Goal: Complete application form: Complete application form

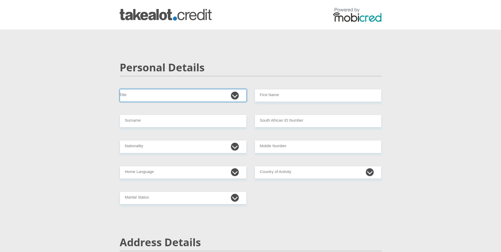
click at [232, 97] on select "Mr Ms Mrs Dr [PERSON_NAME]" at bounding box center [183, 95] width 127 height 13
select select "Mr"
click at [120, 89] on select "Mr Ms Mrs Dr [PERSON_NAME]" at bounding box center [183, 95] width 127 height 13
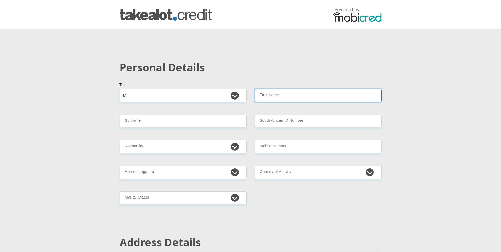
click at [291, 94] on input "First Name" at bounding box center [317, 95] width 127 height 13
type input "[PERSON_NAME]"
type input "Nel"
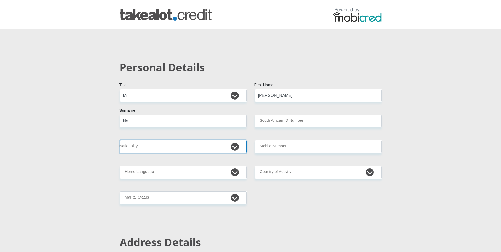
select select "ZAF"
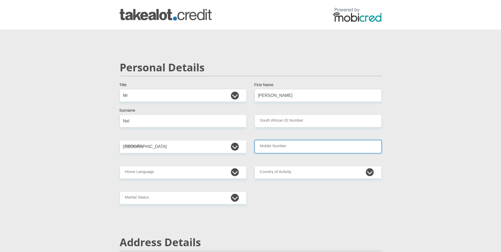
type input "0789210743"
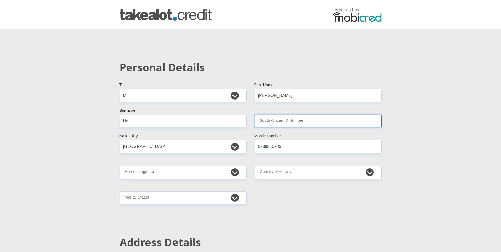
click at [276, 118] on input "South African ID Number" at bounding box center [317, 120] width 127 height 13
type input "7210065069088"
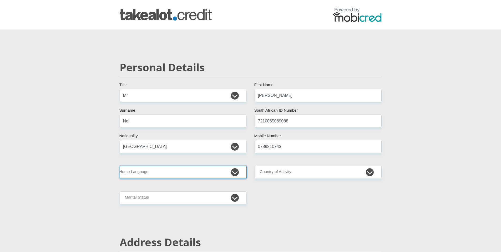
click at [233, 174] on select "Afrikaans English Sepedi South Ndebele Southern Sotho Swati Tsonga Tswana Venda…" at bounding box center [183, 172] width 127 height 13
select select "eng"
click at [120, 166] on select "Afrikaans English Sepedi South Ndebele Southern Sotho Swati Tsonga Tswana Venda…" at bounding box center [183, 172] width 127 height 13
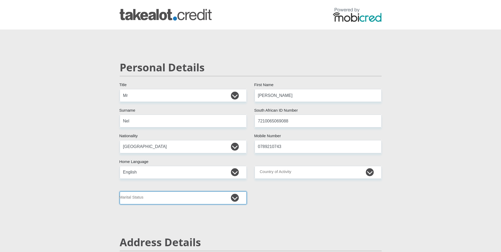
click at [238, 197] on select "Married ANC Single Divorced Widowed Married COP or Customary Law" at bounding box center [183, 197] width 127 height 13
select select "5"
click at [120, 191] on select "Married ANC Single Divorced Widowed Married COP or Customary Law" at bounding box center [183, 197] width 127 height 13
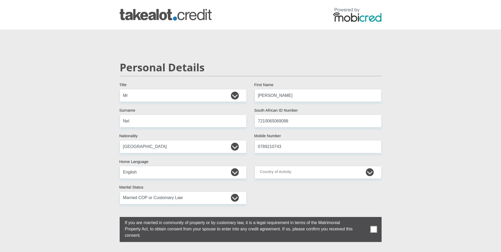
click at [373, 229] on span at bounding box center [373, 229] width 7 height 7
click at [114, 218] on input "checkbox" at bounding box center [114, 218] width 0 height 0
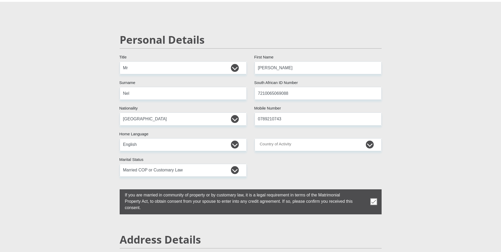
scroll to position [26, 0]
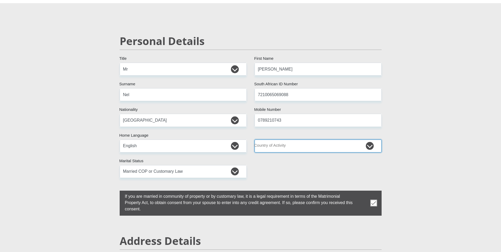
click at [354, 145] on select "[GEOGRAPHIC_DATA] [GEOGRAPHIC_DATA] [GEOGRAPHIC_DATA] [GEOGRAPHIC_DATA] [GEOGRA…" at bounding box center [317, 145] width 127 height 13
select select "ZAF"
click at [254, 139] on select "[GEOGRAPHIC_DATA] [GEOGRAPHIC_DATA] [GEOGRAPHIC_DATA] [GEOGRAPHIC_DATA] [GEOGRA…" at bounding box center [317, 145] width 127 height 13
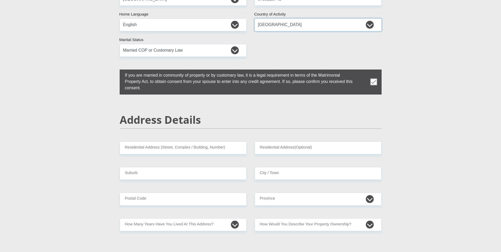
scroll to position [158, 0]
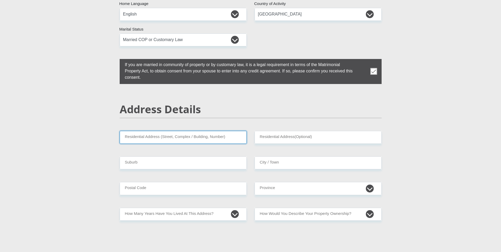
click at [150, 135] on input "Residential Address (Street, Complex / Building, Number)" at bounding box center [183, 137] width 127 height 13
type input "3 Sacharia Centurion"
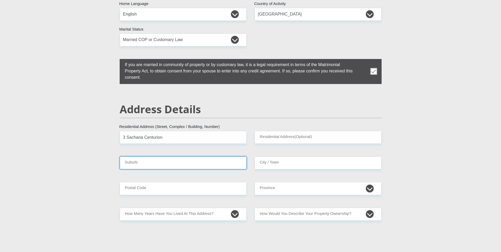
type input "[GEOGRAPHIC_DATA]"
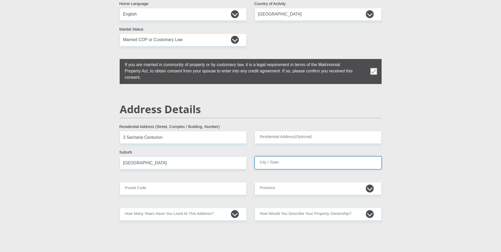
type input "[GEOGRAPHIC_DATA]"
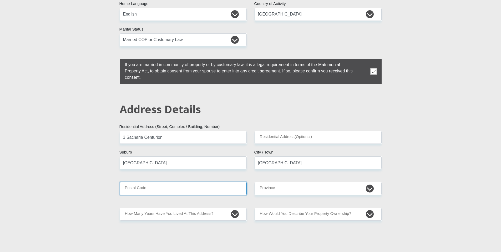
type input "0157"
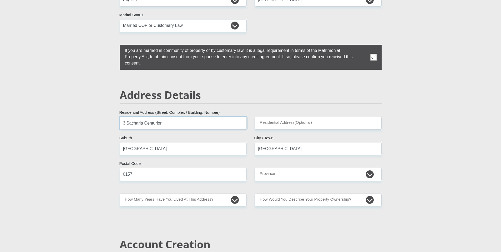
scroll to position [184, 0]
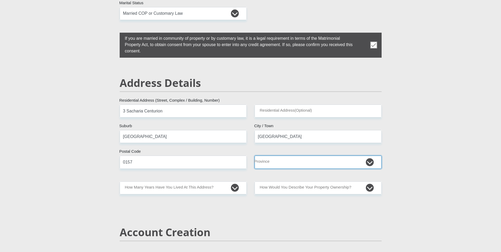
click at [282, 161] on select "Eastern Cape Free State [GEOGRAPHIC_DATA] [GEOGRAPHIC_DATA][DATE] [GEOGRAPHIC_D…" at bounding box center [317, 161] width 127 height 13
select select "Gauteng"
click at [254, 155] on select "Eastern Cape Free State [GEOGRAPHIC_DATA] [GEOGRAPHIC_DATA][DATE] [GEOGRAPHIC_D…" at bounding box center [317, 161] width 127 height 13
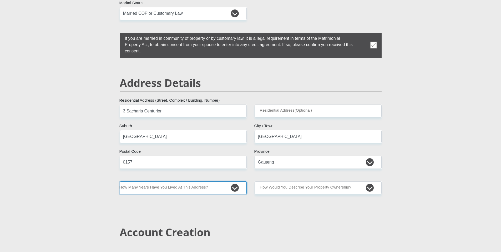
click at [233, 187] on select "less than 1 year 1-3 years 3-5 years 5+ years" at bounding box center [183, 187] width 127 height 13
select select "5"
click at [120, 181] on select "less than 1 year 1-3 years 3-5 years 5+ years" at bounding box center [183, 187] width 127 height 13
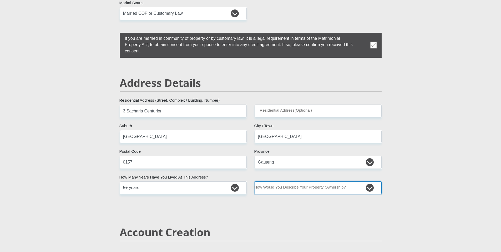
click at [367, 188] on select "Owned Rented Family Owned Company Dwelling" at bounding box center [317, 187] width 127 height 13
select select "Rented"
click at [254, 181] on select "Owned Rented Family Owned Company Dwelling" at bounding box center [317, 187] width 127 height 13
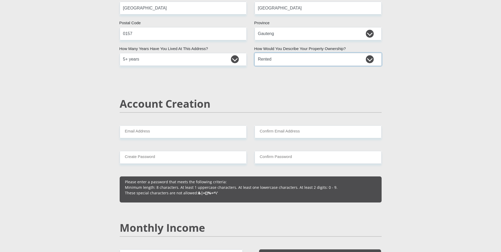
scroll to position [315, 0]
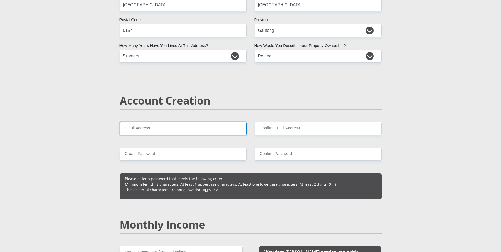
click at [166, 129] on input "Email Address" at bounding box center [183, 128] width 127 height 13
type input "[EMAIL_ADDRESS][DOMAIN_NAME]"
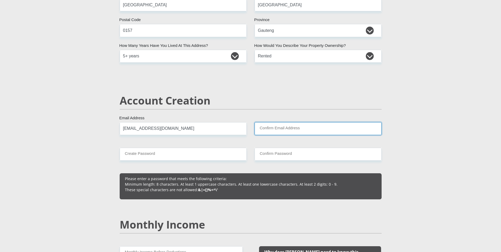
type input "[EMAIL_ADDRESS][DOMAIN_NAME]"
type input "0789210743"
type input "[PERSON_NAME]"
type input "Nel"
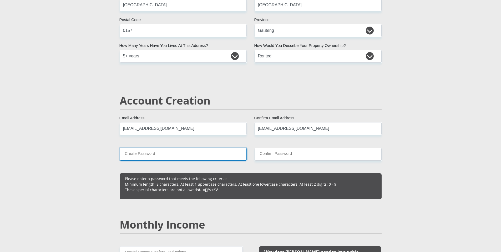
click at [177, 154] on input "Create Password" at bounding box center [183, 153] width 127 height 13
type input "Cml@52071"
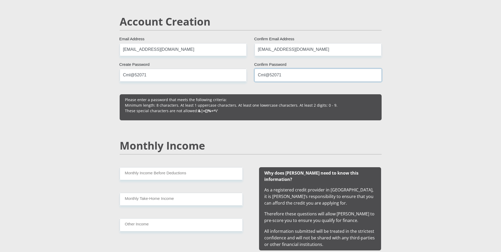
scroll to position [421, 0]
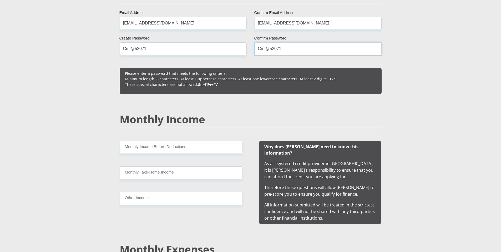
type input "Cml@52071"
click at [184, 149] on input "Monthly Income Before Deductions" at bounding box center [181, 147] width 123 height 13
click at [174, 173] on input "Monthly Take-Home Income" at bounding box center [181, 172] width 123 height 13
drag, startPoint x: 147, startPoint y: 146, endPoint x: 121, endPoint y: 146, distance: 25.8
click at [121, 146] on input "25000.00" at bounding box center [181, 147] width 123 height 13
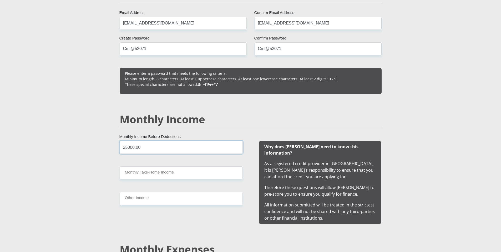
click at [166, 147] on input "25000.00" at bounding box center [181, 147] width 123 height 13
drag, startPoint x: 157, startPoint y: 145, endPoint x: 107, endPoint y: 139, distance: 50.1
type input "30000.00"
click at [158, 169] on input "Monthly Take-Home Income" at bounding box center [181, 172] width 123 height 13
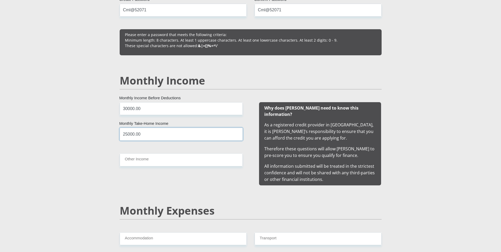
scroll to position [473, 0]
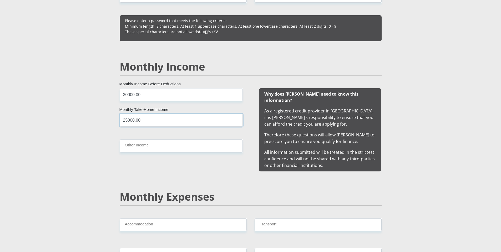
type input "25000.00"
click at [159, 147] on input "Other Income" at bounding box center [181, 145] width 123 height 13
click at [166, 190] on h2 "Monthly Expenses" at bounding box center [251, 196] width 262 height 13
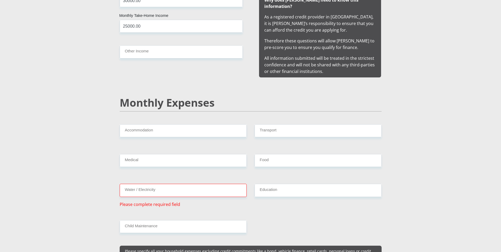
scroll to position [578, 0]
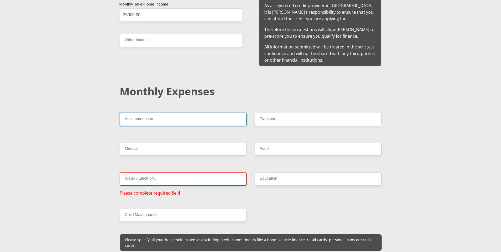
click at [162, 114] on input "Accommodation" at bounding box center [183, 119] width 127 height 13
type input "0"
drag, startPoint x: 276, startPoint y: 142, endPoint x: 244, endPoint y: 142, distance: 32.3
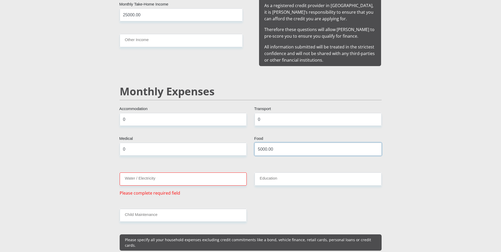
type input "0"
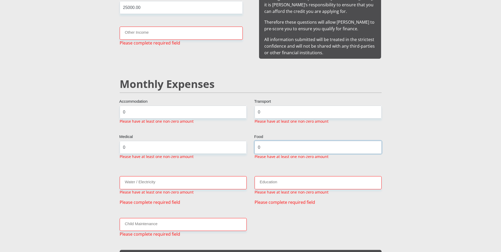
scroll to position [599, 0]
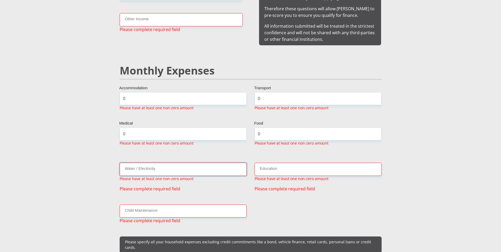
click at [216, 162] on input "Water / Electricity" at bounding box center [183, 168] width 127 height 13
click at [210, 180] on div "Water / Electricity Please have at least one non-zero amount Please complete re…" at bounding box center [183, 176] width 135 height 29
click at [174, 163] on input "Water / Electricity" at bounding box center [183, 168] width 127 height 13
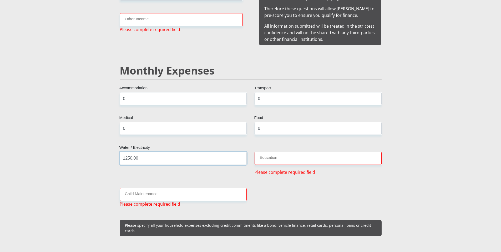
type input "1250.00"
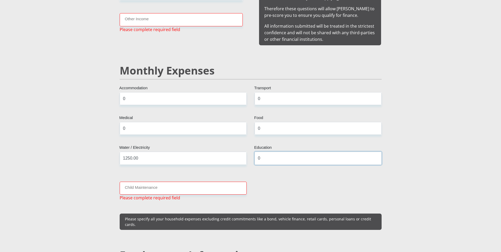
type input "0"
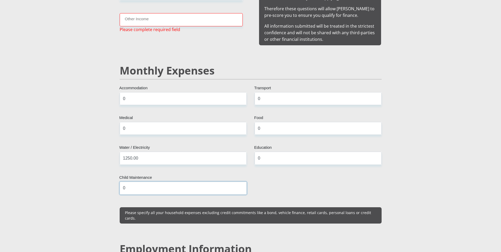
type input "0"
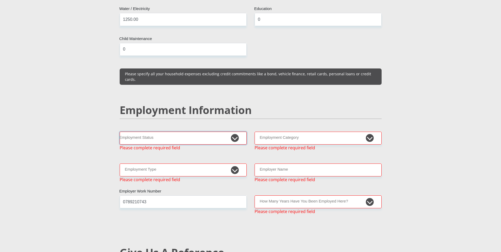
click at [233, 131] on select "Permanent/Full-time Part-time/Casual [DEMOGRAPHIC_DATA] Worker Self-Employed Ho…" at bounding box center [183, 137] width 127 height 13
select select "4"
click at [120, 131] on select "Permanent/Full-time Part-time/Casual [DEMOGRAPHIC_DATA] Worker Self-Employed Ho…" at bounding box center [183, 137] width 127 height 13
click at [287, 131] on select "AGRICULTURE ALCOHOL & TOBACCO CONSTRUCTION MATERIALS METALLURGY EQUIPMENT FOR R…" at bounding box center [317, 137] width 127 height 13
select select "54"
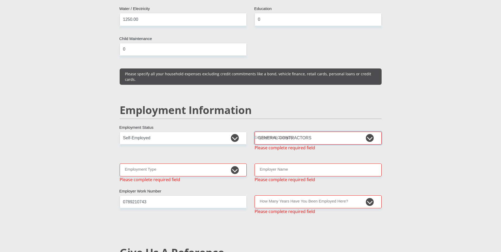
click at [254, 131] on select "AGRICULTURE ALCOHOL & TOBACCO CONSTRUCTION MATERIALS METALLURGY EQUIPMENT FOR R…" at bounding box center [317, 137] width 127 height 13
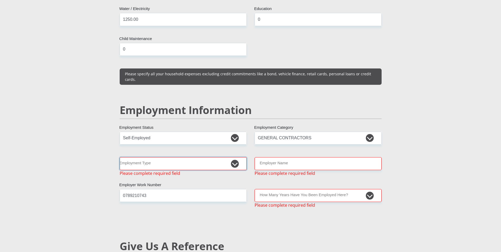
click at [236, 157] on select "College/Lecturer Craft Seller Creative Driver Executive Farmer Forces - Non Com…" at bounding box center [183, 163] width 127 height 13
select select "Self-Employed"
click at [120, 157] on select "College/Lecturer Craft Seller Creative Driver Executive Farmer Forces - Non Com…" at bounding box center [183, 163] width 127 height 13
click at [287, 157] on input "Employer Name" at bounding box center [317, 163] width 127 height 13
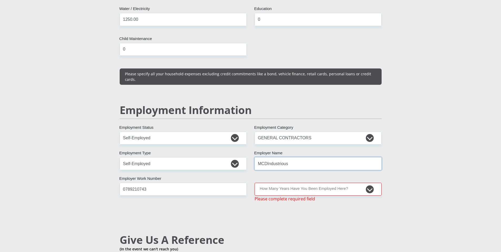
click at [290, 157] on input "MCDIndustrious" at bounding box center [317, 163] width 127 height 13
drag, startPoint x: 267, startPoint y: 151, endPoint x: 270, endPoint y: 151, distance: 3.2
click at [267, 157] on input "MCDIndustrious" at bounding box center [317, 163] width 127 height 13
type input "MCDIndustrious"
click at [295, 182] on select "less than 1 year 1-3 years 3-5 years 5+ years" at bounding box center [317, 188] width 127 height 13
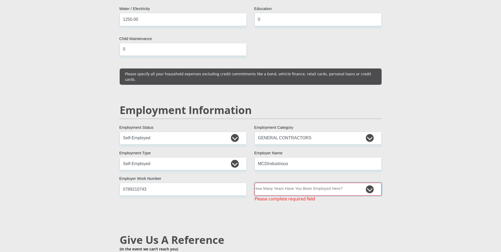
select select "48"
click at [254, 182] on select "less than 1 year 1-3 years 3-5 years 5+ years" at bounding box center [317, 188] width 127 height 13
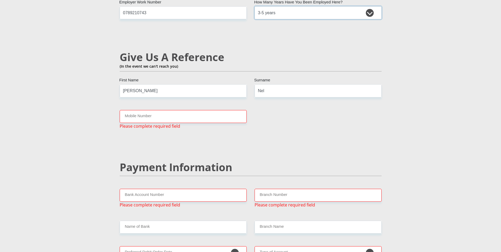
scroll to position [922, 0]
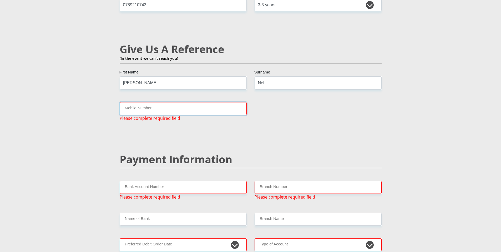
click at [149, 102] on input "Mobile Number" at bounding box center [183, 108] width 127 height 13
click at [155, 76] on input "[PERSON_NAME]" at bounding box center [183, 82] width 127 height 13
type input "C"
type input "Mariette"
click at [176, 102] on input "Mobile Number" at bounding box center [183, 108] width 127 height 13
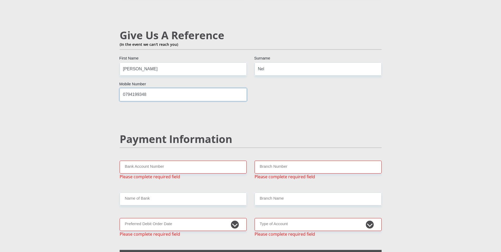
scroll to position [948, 0]
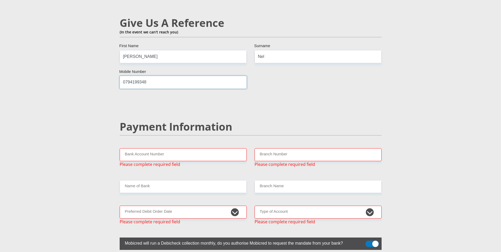
type input "0794199348"
click at [152, 148] on input "Bank Account Number" at bounding box center [183, 154] width 127 height 13
type input "1050900278"
click at [264, 148] on input "Branch Number" at bounding box center [317, 154] width 127 height 13
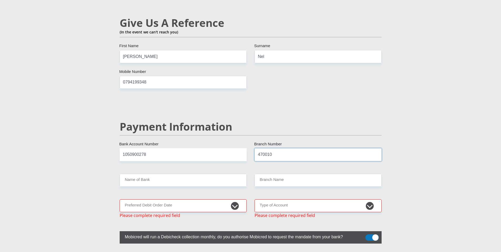
type input "470010"
click at [187, 174] on input "Name of Bank" at bounding box center [183, 180] width 127 height 13
type input "CAPITEC BANK LIMITED"
type input "CAPITEC BANK CPC"
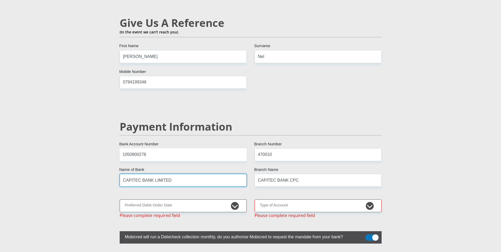
scroll to position [974, 0]
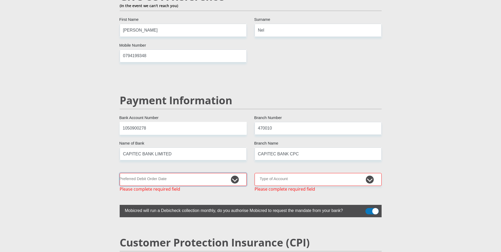
click at [186, 173] on select "1st 2nd 3rd 4th 5th 7th 18th 19th 20th 21st 22nd 23rd 24th 25th 26th 27th 28th …" at bounding box center [183, 179] width 127 height 13
select select "1"
click at [120, 173] on select "1st 2nd 3rd 4th 5th 7th 18th 19th 20th 21st 22nd 23rd 24th 25th 26th 27th 28th …" at bounding box center [183, 179] width 127 height 13
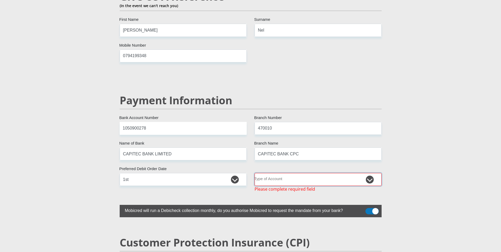
click at [276, 173] on select "Cheque Savings" at bounding box center [317, 179] width 127 height 13
select select "CUR"
click at [254, 173] on select "Cheque Savings" at bounding box center [317, 179] width 127 height 13
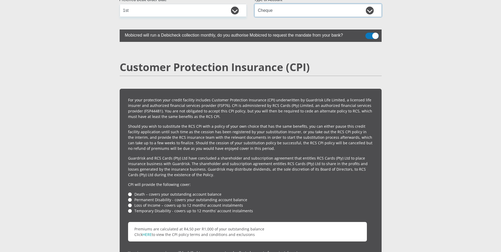
scroll to position [1185, 0]
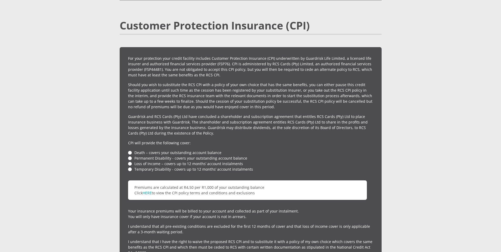
click at [130, 150] on li "Death – covers your outstanding account balance" at bounding box center [250, 153] width 245 height 6
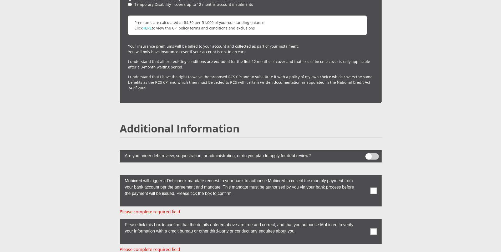
scroll to position [1385, 0]
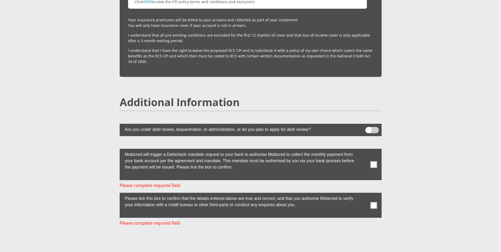
click at [373, 161] on span at bounding box center [373, 164] width 7 height 7
click at [363, 150] on input "checkbox" at bounding box center [363, 150] width 0 height 0
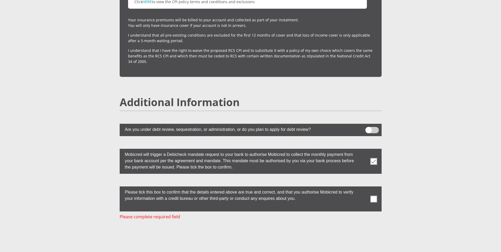
click at [372, 195] on span at bounding box center [373, 198] width 7 height 7
click at [363, 187] on input "checkbox" at bounding box center [363, 187] width 0 height 0
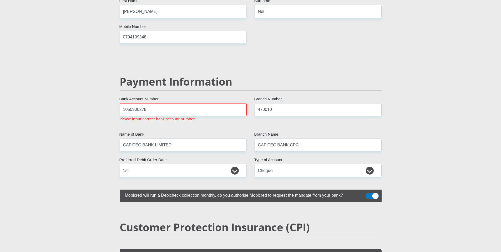
scroll to position [983, 0]
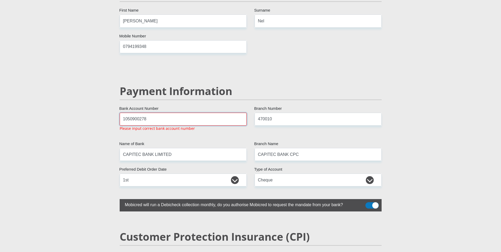
click at [158, 113] on input "1050900278" at bounding box center [183, 119] width 127 height 13
drag, startPoint x: 158, startPoint y: 109, endPoint x: 119, endPoint y: 108, distance: 38.9
click at [119, 113] on div "1050900278 Bank Account Number Please input correct bank account number" at bounding box center [183, 124] width 135 height 23
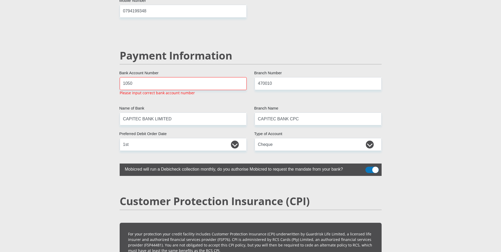
scroll to position [1018, 0]
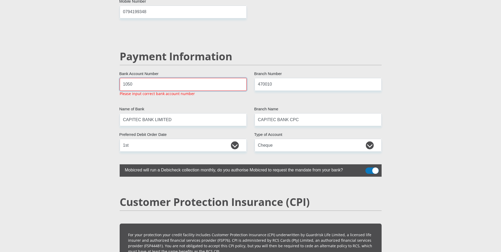
click at [148, 78] on input "1050" at bounding box center [183, 84] width 127 height 13
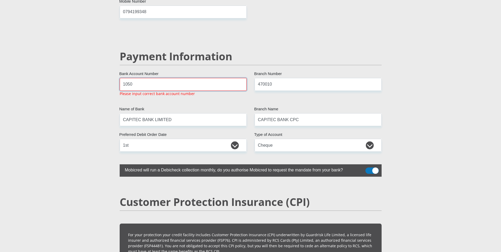
click at [148, 78] on input "1050" at bounding box center [183, 84] width 127 height 13
click at [124, 78] on input "1050 9002 78" at bounding box center [183, 84] width 127 height 13
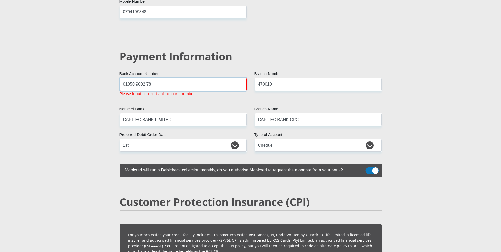
click at [122, 78] on input "01050 9002 78" at bounding box center [183, 84] width 127 height 13
click at [129, 78] on input "0001050 9002 78" at bounding box center [183, 84] width 127 height 13
click at [134, 78] on input "1050 9002 78" at bounding box center [183, 84] width 127 height 13
click at [143, 78] on input "10509002 78" at bounding box center [183, 84] width 127 height 13
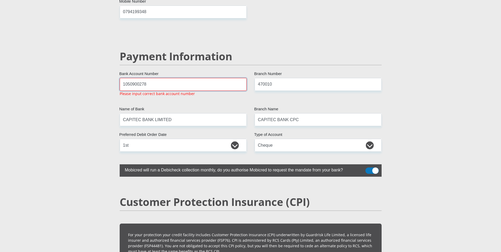
drag, startPoint x: 222, startPoint y: 75, endPoint x: 106, endPoint y: 73, distance: 115.2
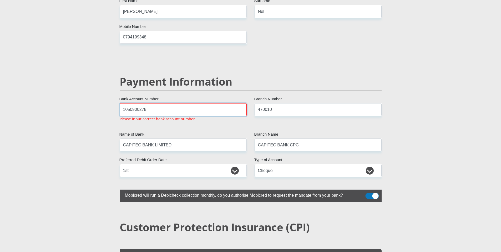
scroll to position [992, 0]
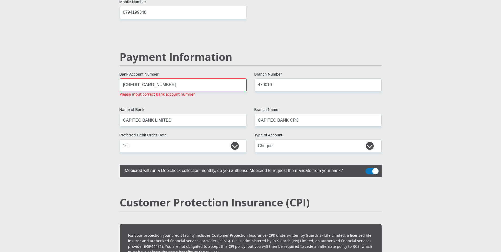
scroll to position [1018, 0]
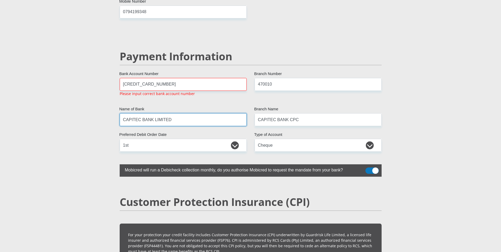
click at [188, 113] on input "CAPITEC BANK LIMITED" at bounding box center [183, 119] width 127 height 13
drag, startPoint x: 177, startPoint y: 72, endPoint x: 103, endPoint y: 73, distance: 74.7
type input "1050900278"
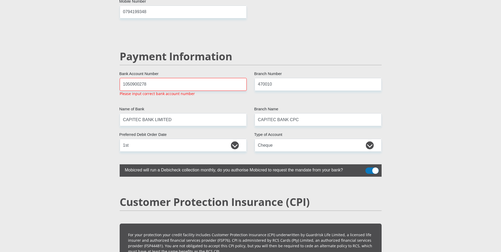
click at [368, 167] on span at bounding box center [371, 170] width 13 height 6
click at [368, 169] on input "checkbox" at bounding box center [368, 169] width 0 height 0
click at [368, 167] on span at bounding box center [371, 170] width 13 height 6
click at [368, 169] on input "checkbox" at bounding box center [368, 169] width 0 height 0
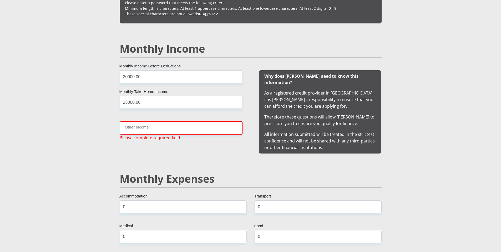
scroll to position [484, 0]
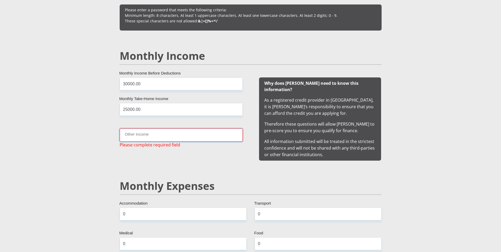
click at [145, 136] on input "Other Income" at bounding box center [181, 134] width 123 height 13
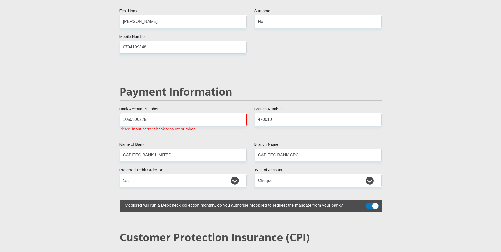
scroll to position [983, 0]
type input "4000.00"
drag, startPoint x: 169, startPoint y: 109, endPoint x: 119, endPoint y: 108, distance: 49.7
click at [119, 113] on div "1050900278 Bank Account Number Please input correct bank account number" at bounding box center [183, 124] width 135 height 23
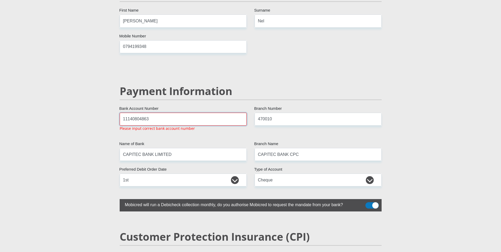
type input "11140804863"
click at [280, 113] on input "470010" at bounding box center [317, 119] width 127 height 13
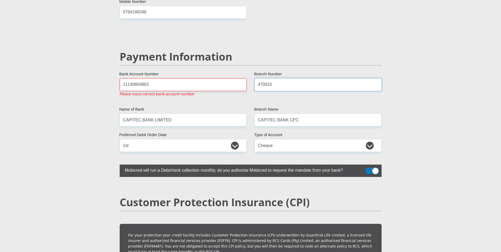
scroll to position [1018, 0]
drag, startPoint x: 189, startPoint y: 107, endPoint x: 108, endPoint y: 107, distance: 80.7
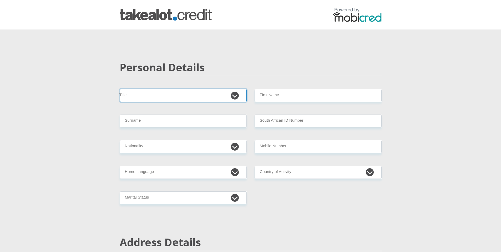
click at [139, 93] on select "Mr Ms Mrs Dr [PERSON_NAME]" at bounding box center [183, 95] width 127 height 13
select select "Mr"
click at [120, 89] on select "Mr Ms Mrs Dr [PERSON_NAME]" at bounding box center [183, 95] width 127 height 13
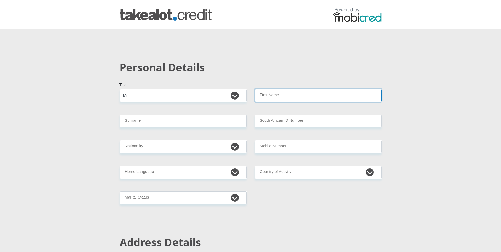
click at [275, 97] on input "First Name" at bounding box center [317, 95] width 127 height 13
type input "[PERSON_NAME]"
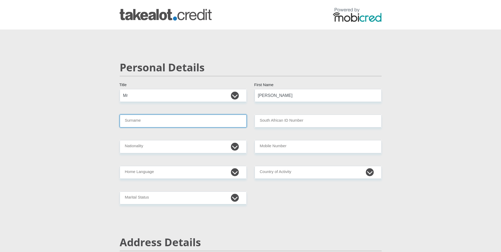
type input "Nel"
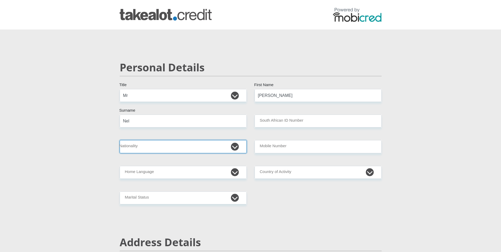
select select "ZAF"
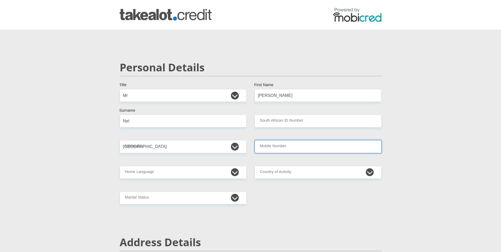
type input "0789210743"
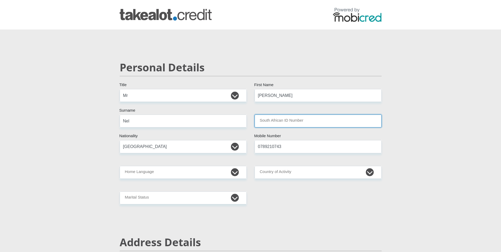
click at [279, 124] on input "South African ID Number" at bounding box center [317, 120] width 127 height 13
type input "7210065069088"
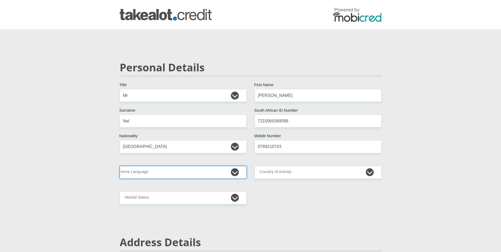
click at [236, 173] on select "Afrikaans English Sepedi South Ndebele Southern Sotho Swati Tsonga Tswana Venda…" at bounding box center [183, 172] width 127 height 13
select select "eng"
click at [120, 166] on select "Afrikaans English Sepedi South Ndebele Southern Sotho Swati Tsonga Tswana Venda…" at bounding box center [183, 172] width 127 height 13
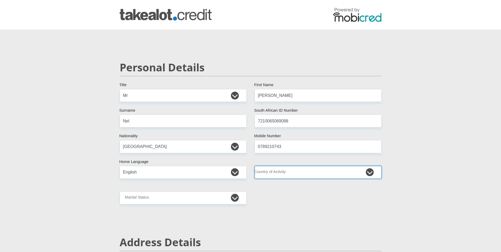
click at [302, 174] on select "[GEOGRAPHIC_DATA] [GEOGRAPHIC_DATA] [GEOGRAPHIC_DATA] [GEOGRAPHIC_DATA] [GEOGRA…" at bounding box center [317, 172] width 127 height 13
select select "ZAF"
click at [254, 166] on select "[GEOGRAPHIC_DATA] [GEOGRAPHIC_DATA] [GEOGRAPHIC_DATA] [GEOGRAPHIC_DATA] [GEOGRA…" at bounding box center [317, 172] width 127 height 13
click at [236, 199] on select "Married ANC Single Divorced Widowed Married COP or Customary Law" at bounding box center [183, 197] width 127 height 13
select select "5"
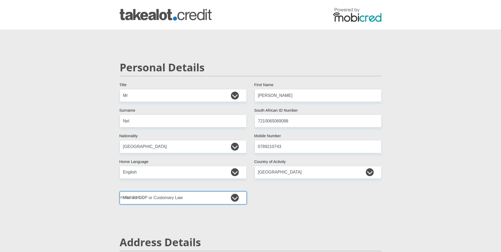
click at [120, 191] on select "Married ANC Single Divorced Widowed Married COP or Customary Law" at bounding box center [183, 197] width 127 height 13
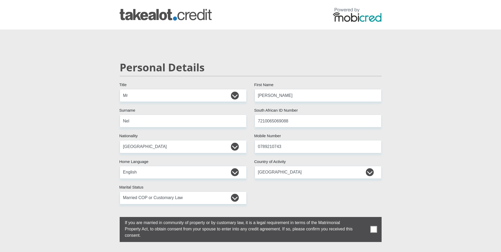
click at [372, 231] on span at bounding box center [373, 229] width 7 height 7
click at [114, 218] on input "checkbox" at bounding box center [114, 218] width 0 height 0
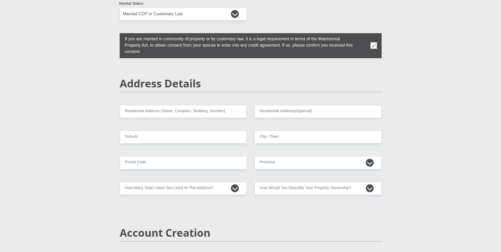
scroll to position [184, 0]
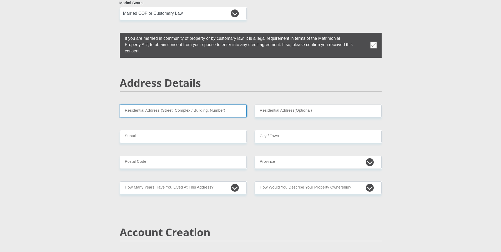
click at [181, 112] on input "Residential Address (Street, Complex / Building, Number)" at bounding box center [183, 110] width 127 height 13
type input "3 Sacharia Centurion"
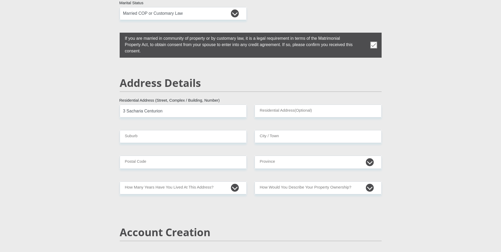
type input "[GEOGRAPHIC_DATA]"
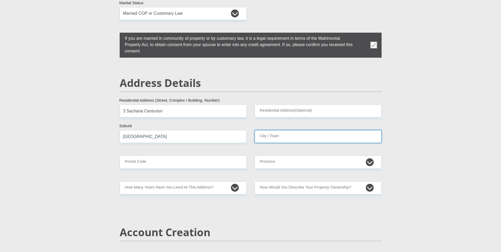
type input "[GEOGRAPHIC_DATA]"
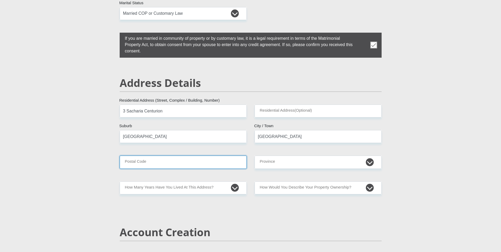
type input "0157"
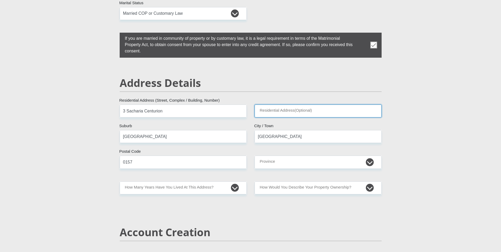
click at [287, 110] on input "Residential Address(Optional)" at bounding box center [317, 110] width 127 height 13
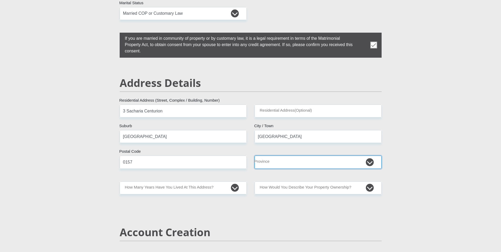
click at [295, 162] on select "Eastern Cape Free State [GEOGRAPHIC_DATA] [GEOGRAPHIC_DATA][DATE] [GEOGRAPHIC_D…" at bounding box center [317, 161] width 127 height 13
select select "Gauteng"
click at [254, 155] on select "Eastern Cape Free State [GEOGRAPHIC_DATA] [GEOGRAPHIC_DATA][DATE] [GEOGRAPHIC_D…" at bounding box center [317, 161] width 127 height 13
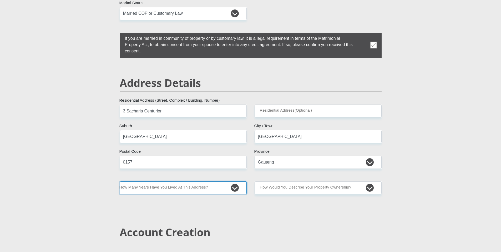
click at [209, 190] on select "less than 1 year 1-3 years 3-5 years 5+ years" at bounding box center [183, 187] width 127 height 13
select select "5"
click at [120, 181] on select "less than 1 year 1-3 years 3-5 years 5+ years" at bounding box center [183, 187] width 127 height 13
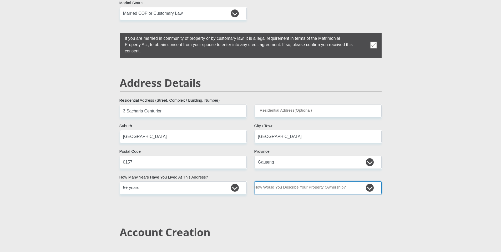
click at [277, 185] on select "Owned Rented Family Owned Company Dwelling" at bounding box center [317, 187] width 127 height 13
select select "Rented"
click at [254, 181] on select "Owned Rented Family Owned Company Dwelling" at bounding box center [317, 187] width 127 height 13
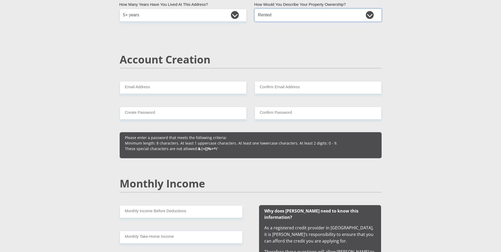
scroll to position [368, 0]
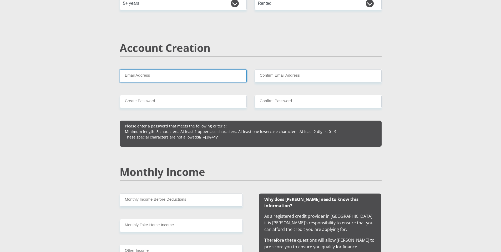
click at [147, 73] on input "Email Address" at bounding box center [183, 75] width 127 height 13
type input "[EMAIL_ADDRESS][DOMAIN_NAME]"
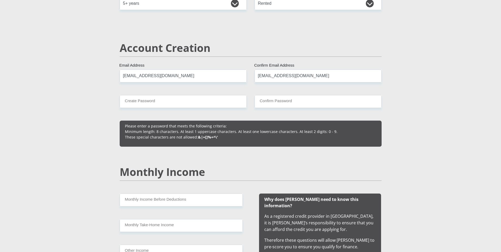
type input "0789210743"
type input "[PERSON_NAME]"
type input "Nel"
click at [208, 104] on input "Create Password" at bounding box center [183, 101] width 127 height 13
type input "Cml@52071"
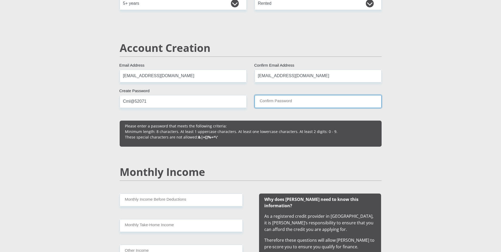
click at [260, 103] on input "Confirm Password" at bounding box center [317, 101] width 127 height 13
type input "Cml@52071"
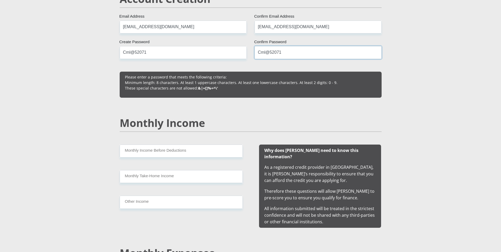
scroll to position [421, 0]
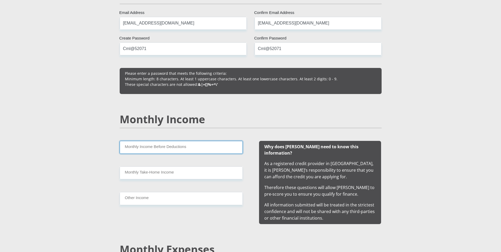
click at [162, 145] on input "Monthly Income Before Deductions" at bounding box center [181, 147] width 123 height 13
type input "30000.00"
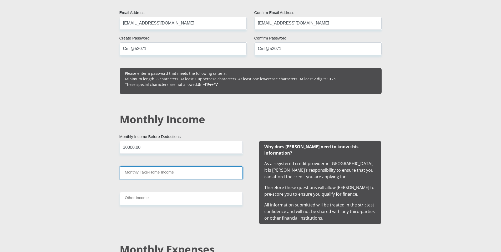
click at [157, 172] on input "Monthly Take-Home Income" at bounding box center [181, 172] width 123 height 13
type input "25000.00"
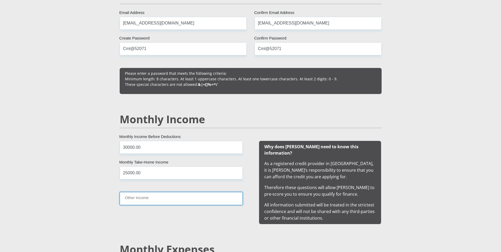
click at [156, 197] on input "Other Income" at bounding box center [181, 198] width 123 height 13
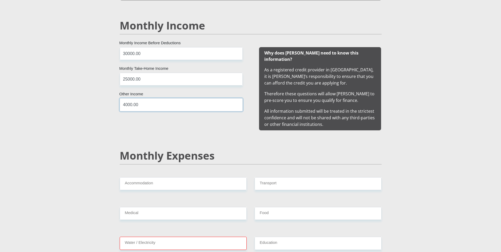
scroll to position [578, 0]
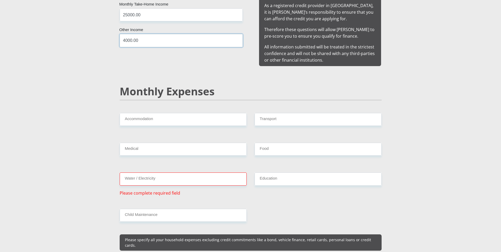
type input "4000.00"
click at [157, 113] on input "Accommodation" at bounding box center [183, 119] width 127 height 13
type input "0"
click at [268, 115] on input "Transport" at bounding box center [317, 119] width 127 height 13
type input "0"
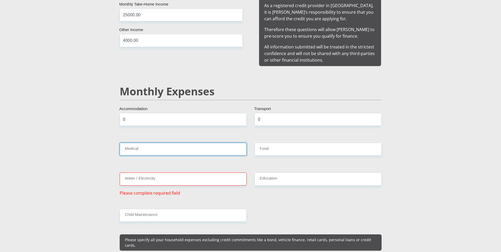
click at [183, 142] on input "Medical" at bounding box center [183, 148] width 127 height 13
type input "0"
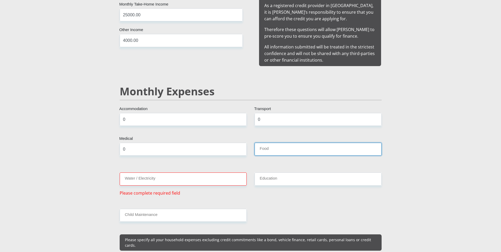
click at [256, 145] on input "Food" at bounding box center [317, 148] width 127 height 13
type input "0"
click at [198, 173] on input "Water / Electricity" at bounding box center [183, 178] width 127 height 13
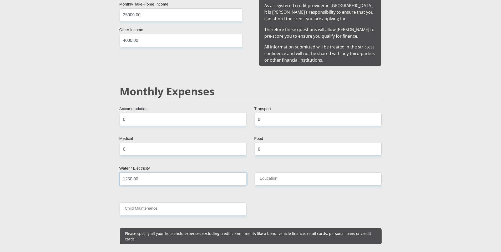
type input "1250.00"
click at [267, 172] on input "Education" at bounding box center [317, 178] width 127 height 13
type input "0"
type input "3000.00"
click at [199, 202] on input "Child Maintenance" at bounding box center [183, 208] width 127 height 13
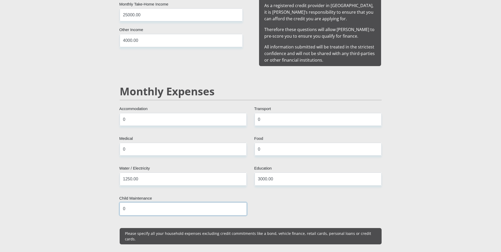
type input "0"
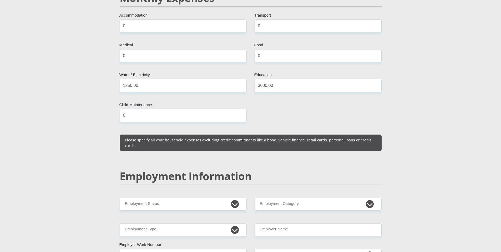
scroll to position [684, 0]
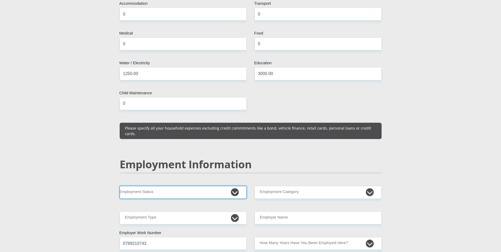
click at [233, 186] on select "Permanent/Full-time Part-time/Casual [DEMOGRAPHIC_DATA] Worker Self-Employed Ho…" at bounding box center [183, 192] width 127 height 13
select select "4"
click at [120, 186] on select "Permanent/Full-time Part-time/Casual [DEMOGRAPHIC_DATA] Worker Self-Employed Ho…" at bounding box center [183, 192] width 127 height 13
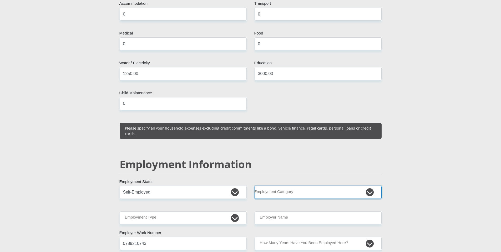
click at [263, 186] on select "AGRICULTURE ALCOHOL & TOBACCO CONSTRUCTION MATERIALS METALLURGY EQUIPMENT FOR R…" at bounding box center [317, 192] width 127 height 13
select select "9"
click at [254, 186] on select "AGRICULTURE ALCOHOL & TOBACCO CONSTRUCTION MATERIALS METALLURGY EQUIPMENT FOR R…" at bounding box center [317, 192] width 127 height 13
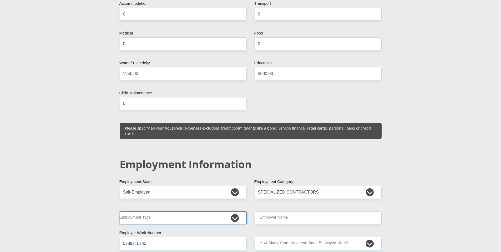
click at [202, 211] on select "College/Lecturer Craft Seller Creative Driver Executive Farmer Forces - Non Com…" at bounding box center [183, 217] width 127 height 13
select select "Manager"
click at [120, 211] on select "College/Lecturer Craft Seller Creative Driver Executive Farmer Forces - Non Com…" at bounding box center [183, 217] width 127 height 13
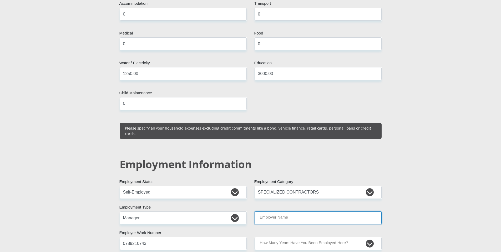
click at [297, 211] on input "Employer Name" at bounding box center [317, 217] width 127 height 13
type input "m"
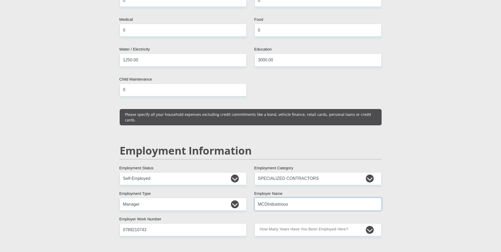
scroll to position [710, 0]
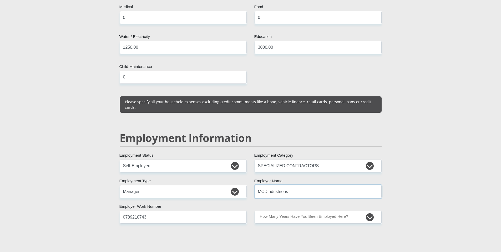
type input "MCDIndustrious"
click at [324, 210] on select "less than 1 year 1-3 years 3-5 years 5+ years" at bounding box center [317, 216] width 127 height 13
select select "48"
click at [254, 210] on select "less than 1 year 1-3 years 3-5 years 5+ years" at bounding box center [317, 216] width 127 height 13
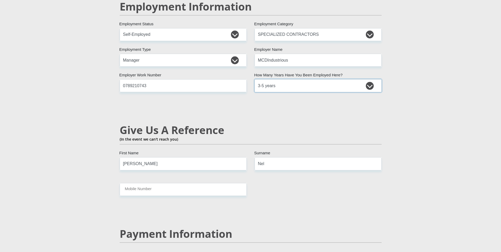
scroll to position [841, 0]
click at [182, 182] on input "Mobile Number" at bounding box center [183, 188] width 127 height 13
type input "0789210743"
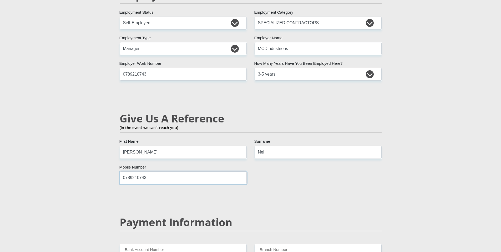
scroll to position [973, 0]
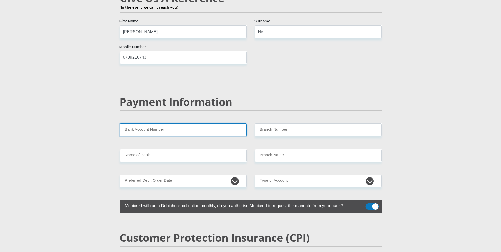
click at [185, 123] on input "Bank Account Number" at bounding box center [183, 129] width 127 height 13
type input "1050900278"
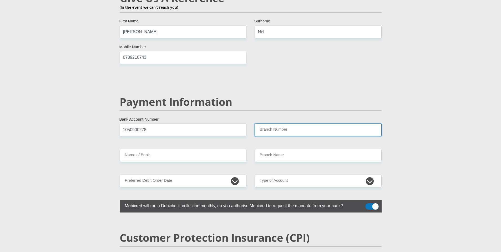
click at [278, 123] on input "Branch Number" at bounding box center [317, 129] width 127 height 13
click at [145, 149] on input "Name of Bank" at bounding box center [183, 155] width 127 height 13
click at [280, 123] on input "Branch Number" at bounding box center [317, 129] width 127 height 13
click at [182, 123] on input "1050900278" at bounding box center [183, 129] width 127 height 13
click at [275, 123] on input "4700" at bounding box center [317, 129] width 127 height 13
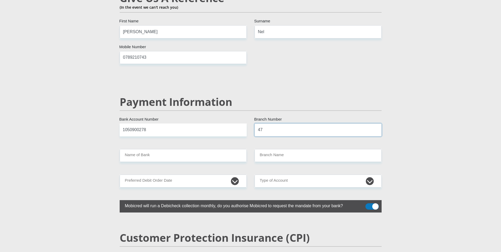
type input "4"
type input "450105"
click at [210, 149] on input "Name of Bank" at bounding box center [183, 155] width 127 height 13
type input "MERCANTILE BANK LIMITED"
type input "UNIVERSAL BRANCH CODE"
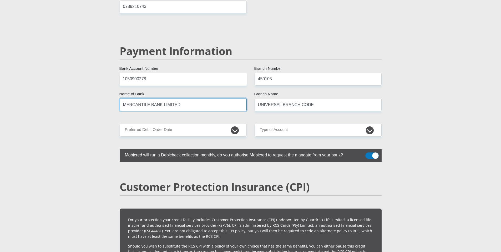
scroll to position [1025, 0]
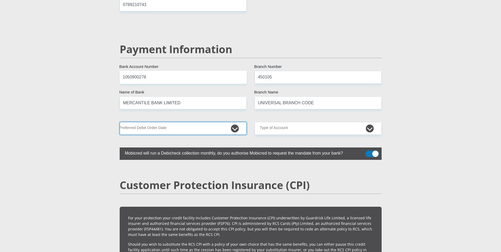
click at [233, 122] on select "1st 2nd 3rd 4th 5th 7th 18th 19th 20th 21st 22nd 23rd 24th 25th 26th 27th 28th …" at bounding box center [183, 128] width 127 height 13
select select "1"
click at [120, 122] on select "1st 2nd 3rd 4th 5th 7th 18th 19th 20th 21st 22nd 23rd 24th 25th 26th 27th 28th …" at bounding box center [183, 128] width 127 height 13
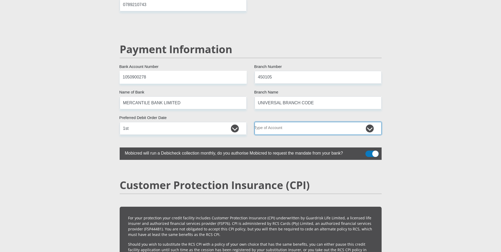
click at [280, 122] on select "Cheque Savings" at bounding box center [317, 128] width 127 height 13
select select "CUR"
click at [254, 122] on select "Cheque Savings" at bounding box center [317, 128] width 127 height 13
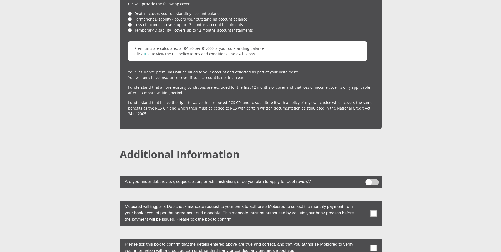
scroll to position [1367, 0]
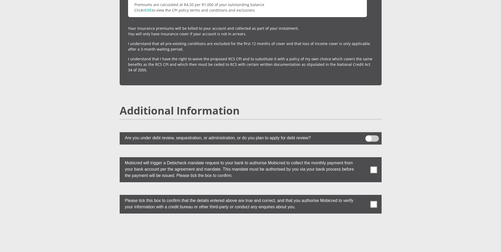
click at [371, 166] on span at bounding box center [373, 169] width 7 height 7
click at [363, 158] on input "checkbox" at bounding box center [363, 158] width 0 height 0
click at [372, 201] on span at bounding box center [373, 204] width 7 height 7
click at [363, 196] on input "checkbox" at bounding box center [363, 196] width 0 height 0
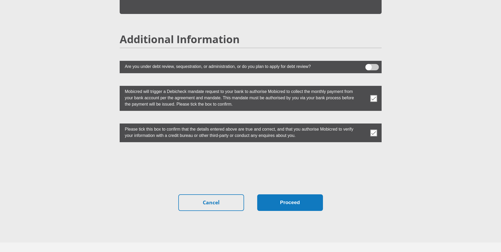
scroll to position [1446, 0]
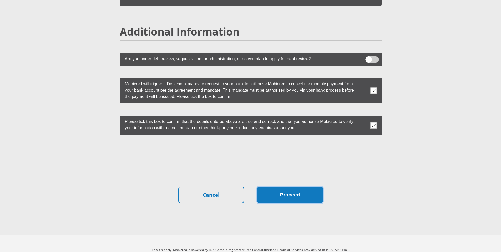
click at [297, 187] on button "Proceed" at bounding box center [290, 194] width 66 height 17
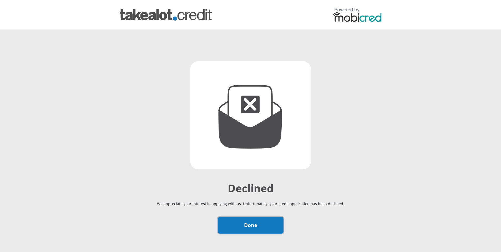
click at [258, 225] on link "Done" at bounding box center [251, 225] width 66 height 17
